Goal: Task Accomplishment & Management: Manage account settings

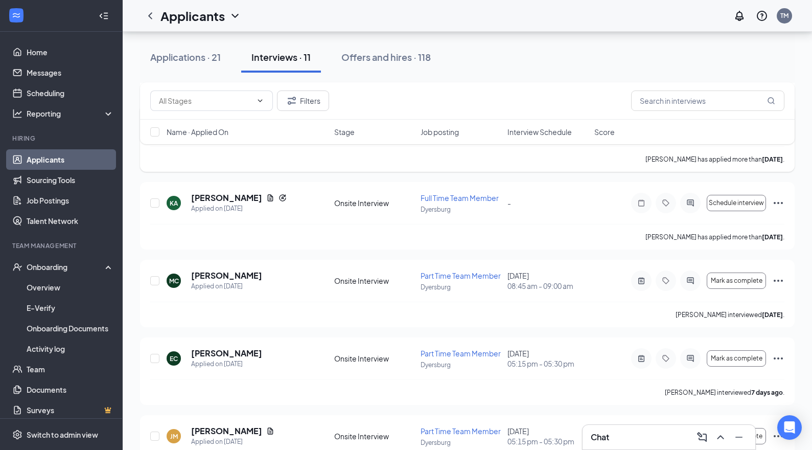
scroll to position [482, 0]
click at [200, 61] on div "Applications · 21" at bounding box center [185, 57] width 71 height 13
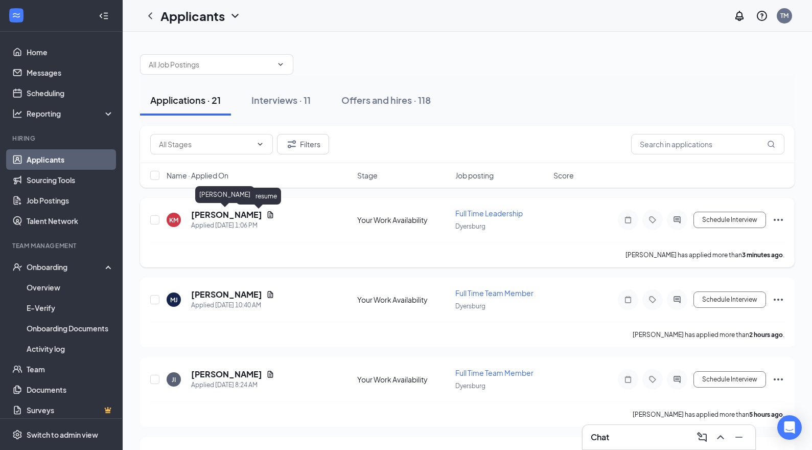
click at [231, 212] on h5 "[PERSON_NAME]" at bounding box center [226, 214] width 71 height 11
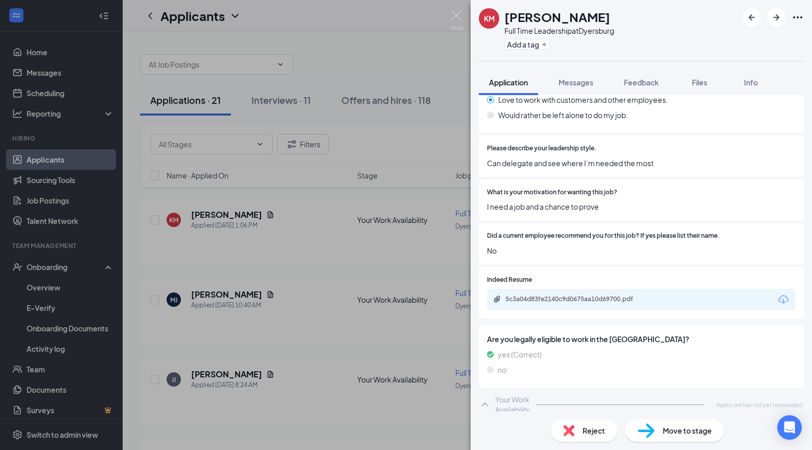
scroll to position [1306, 0]
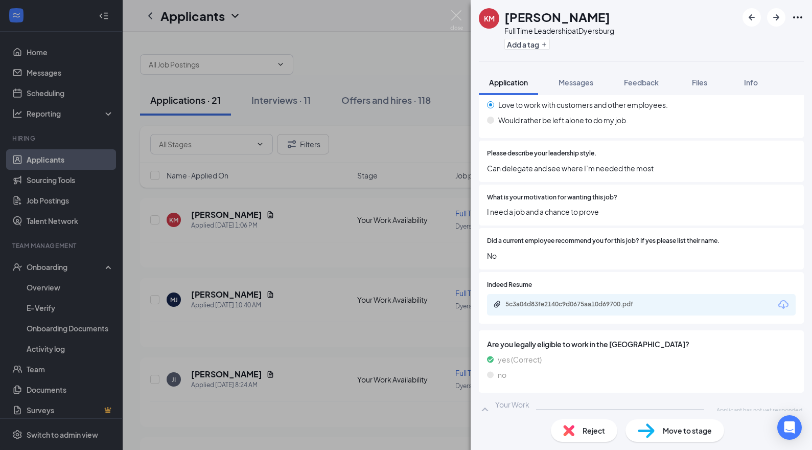
click at [780, 299] on icon "Download" at bounding box center [784, 305] width 12 height 12
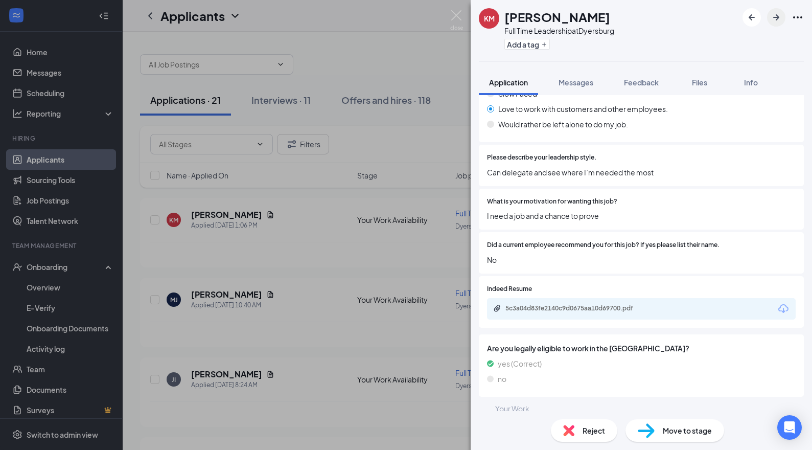
click at [780, 24] on button "button" at bounding box center [776, 17] width 18 height 18
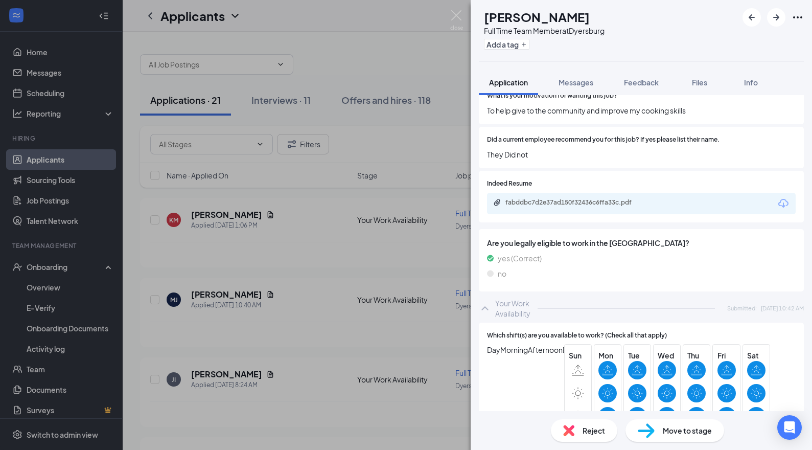
scroll to position [1314, 0]
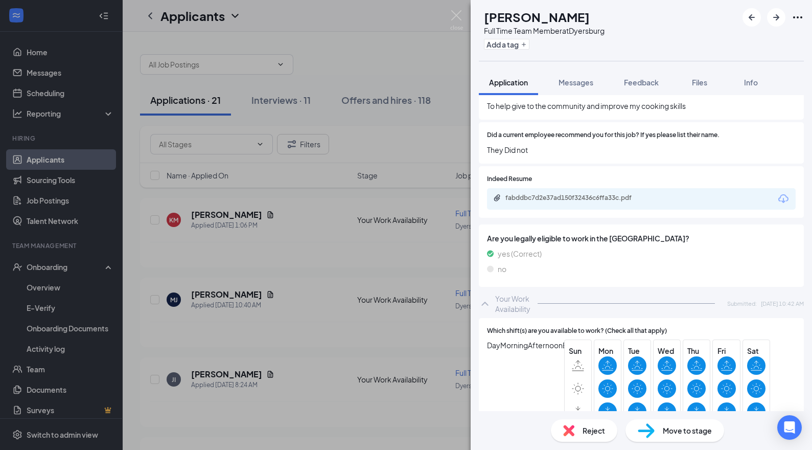
click at [782, 194] on icon "Download" at bounding box center [784, 199] width 12 height 12
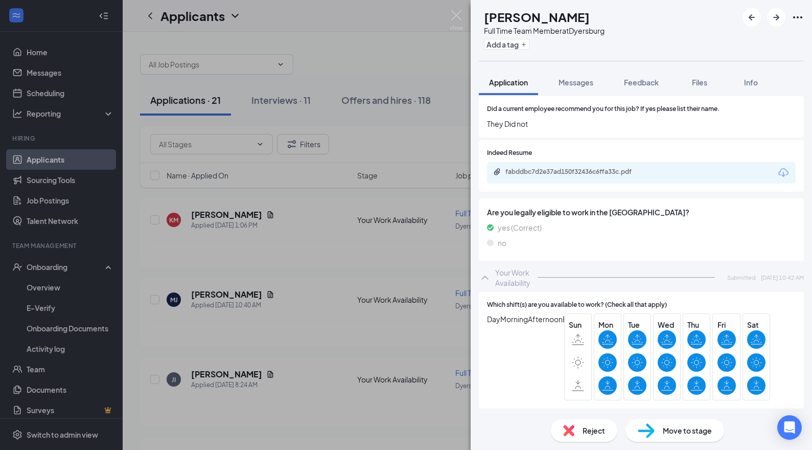
scroll to position [1352, 0]
click at [297, 336] on div "[PERSON_NAME] Full Time Team Member at [GEOGRAPHIC_DATA] Add a tag Application …" at bounding box center [406, 225] width 812 height 450
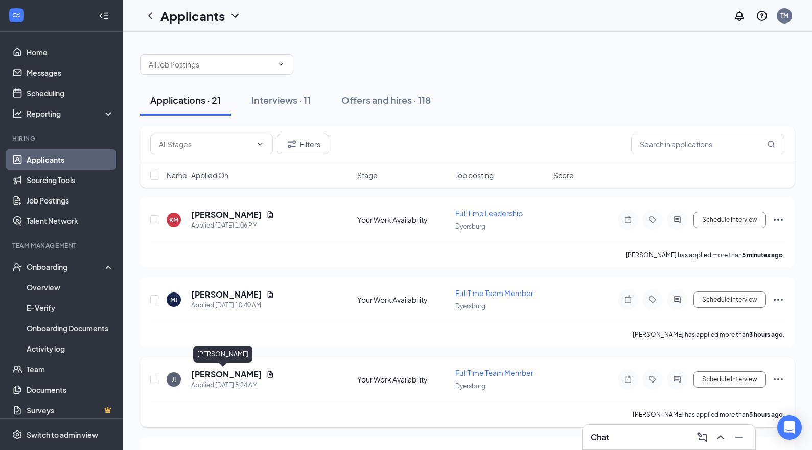
click at [216, 374] on h5 "[PERSON_NAME]" at bounding box center [226, 374] width 71 height 11
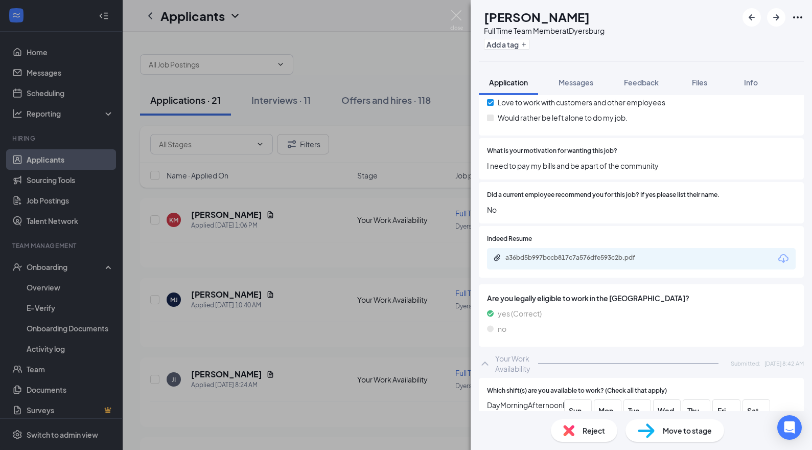
scroll to position [1238, 0]
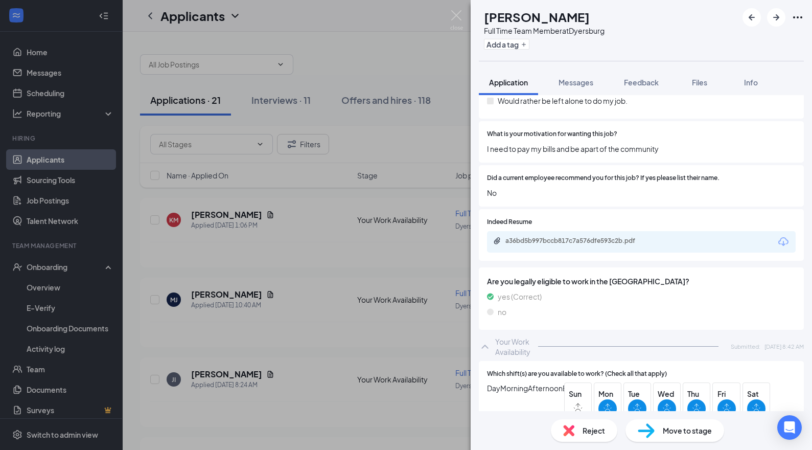
click at [781, 237] on icon "Download" at bounding box center [784, 241] width 10 height 9
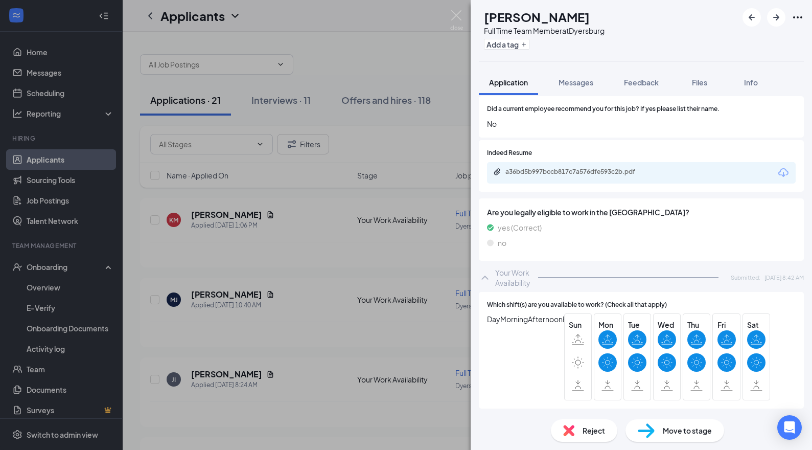
scroll to position [1318, 0]
click at [777, 13] on icon "ArrowRight" at bounding box center [776, 17] width 12 height 12
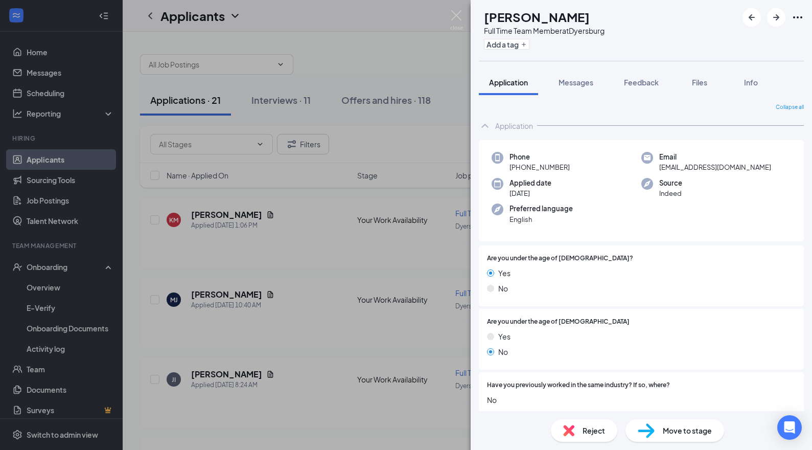
click at [319, 327] on div "ML [PERSON_NAME] Full Time Team Member at [GEOGRAPHIC_DATA] Add a tag Applicati…" at bounding box center [406, 225] width 812 height 450
